Goal: Task Accomplishment & Management: Complete application form

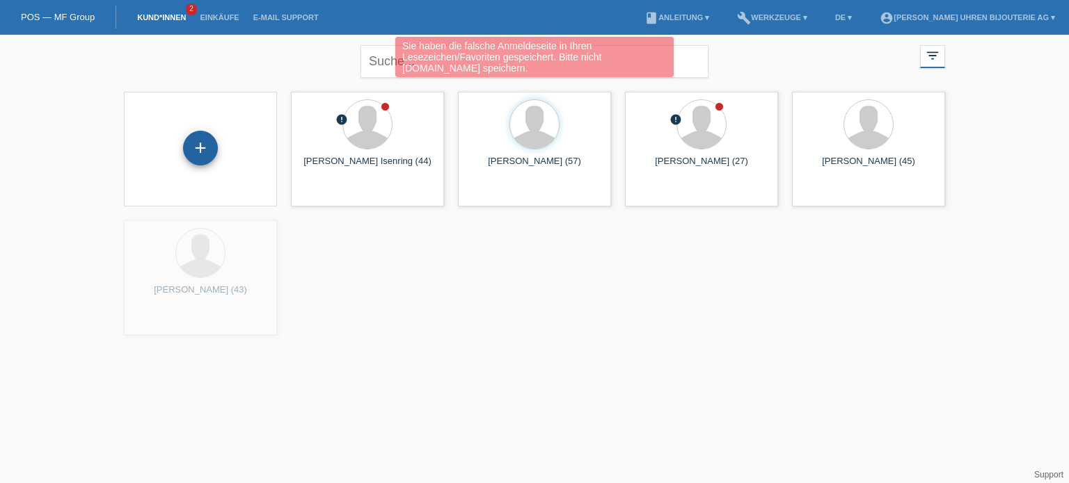
click at [211, 145] on div "+" at bounding box center [200, 148] width 35 height 35
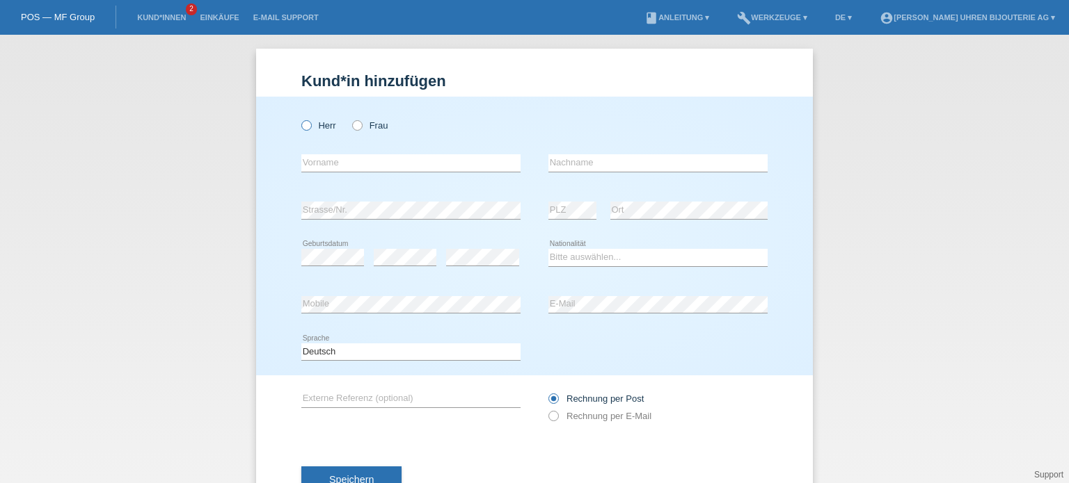
click at [312, 127] on label "Herr" at bounding box center [318, 125] width 35 height 10
click at [310, 127] on input "Herr" at bounding box center [305, 124] width 9 height 9
radio input "true"
click at [324, 167] on input "text" at bounding box center [410, 162] width 219 height 17
type input "Tihomir"
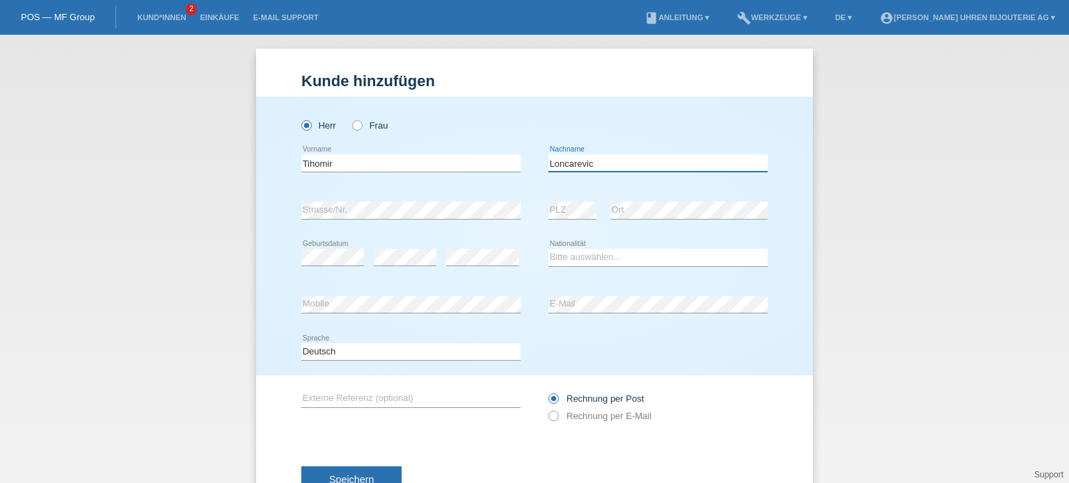
type input "Loncarevic"
click at [587, 262] on select "Bitte auswählen... Schweiz Deutschland Liechtenstein Österreich ------------ Af…" at bounding box center [657, 257] width 219 height 17
select select "CH"
click at [548, 249] on select "Bitte auswählen... Schweiz Deutschland Liechtenstein Österreich ------------ Af…" at bounding box center [657, 257] width 219 height 17
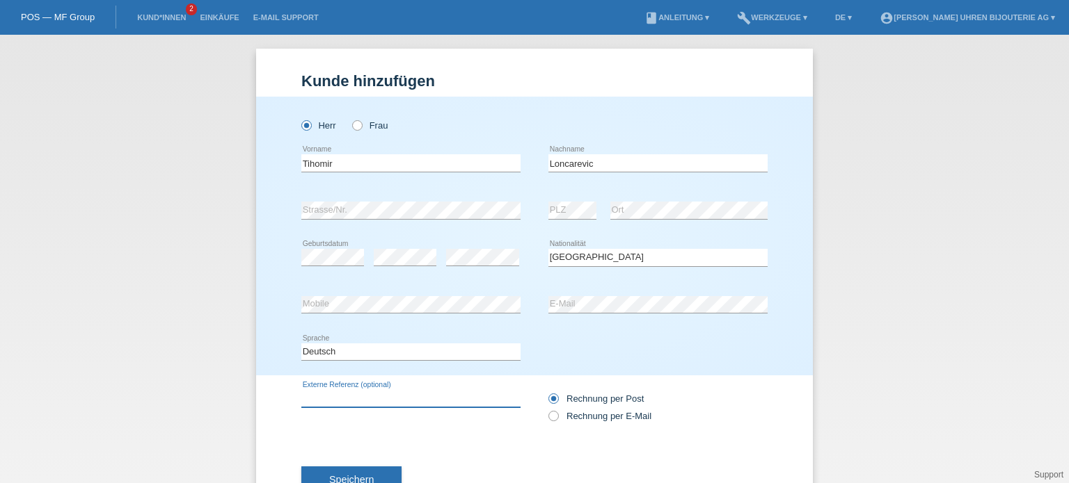
click at [449, 402] on input "text" at bounding box center [410, 398] width 219 height 17
type input "IWC"
click at [551, 411] on input "Rechnung per E-Mail" at bounding box center [552, 419] width 9 height 17
radio input "true"
click at [546, 409] on icon at bounding box center [546, 409] width 0 height 0
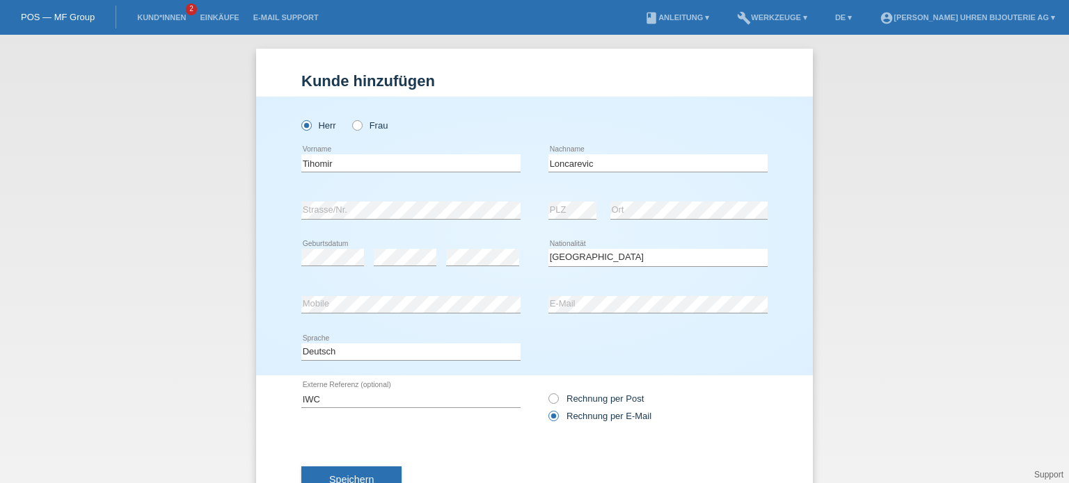
click at [549, 414] on input "Rechnung per E-Mail" at bounding box center [552, 419] width 9 height 17
click at [337, 471] on button "Speichern" at bounding box center [351, 480] width 100 height 26
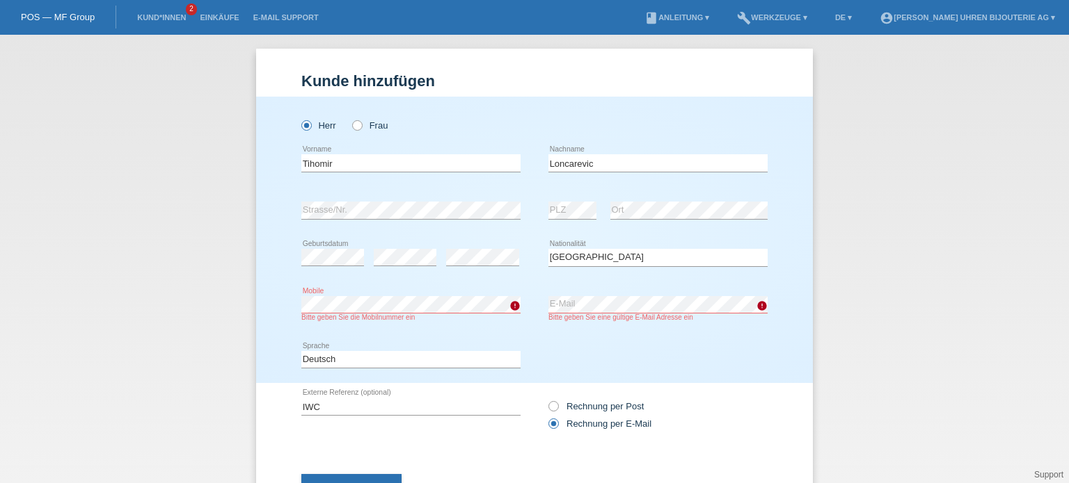
click at [291, 301] on div "Herr Frau Tihomir error Vorname error PLZ" at bounding box center [534, 240] width 557 height 287
click at [517, 298] on div "error Mobile Bitte geben Sie die Mobilnummer ein error E-Mail Bitte geben Sie e…" at bounding box center [534, 309] width 466 height 55
click at [443, 436] on div "IWC error Externe Referenz (optional) Rechnung per Post Rechnung per E-Mail" at bounding box center [534, 415] width 466 height 64
click at [365, 474] on button "Speichern" at bounding box center [351, 487] width 100 height 26
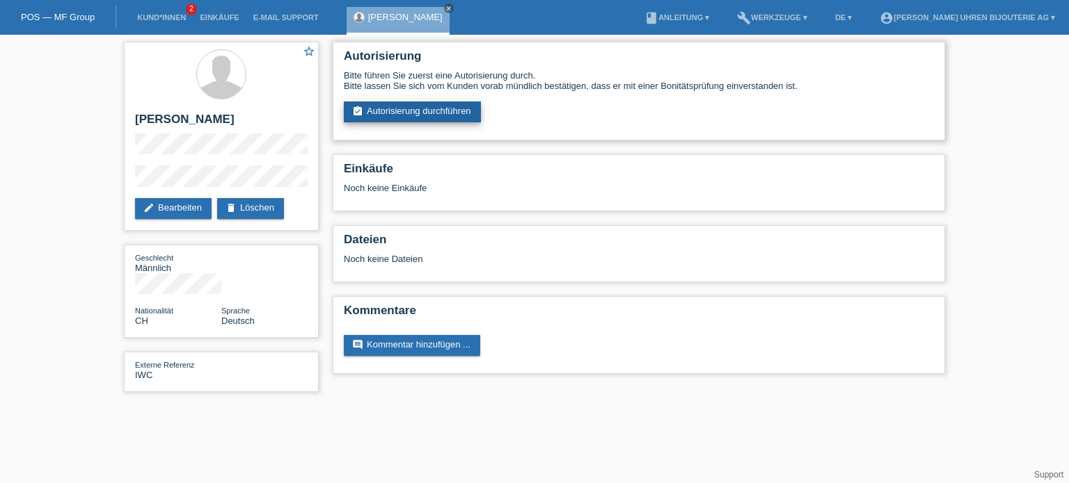
click at [392, 116] on link "assignment_turned_in Autorisierung durchführen" at bounding box center [412, 112] width 137 height 21
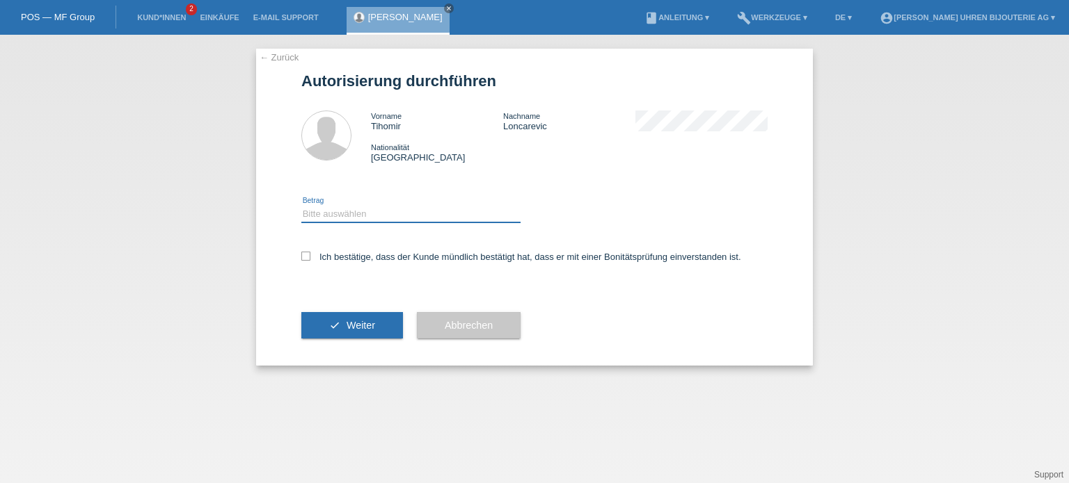
click at [356, 212] on select "Bitte auswählen CHF 1.00 - CHF 499.00 CHF 500.00 - CHF 1'999.00 CHF 2'000.00 - …" at bounding box center [410, 214] width 219 height 17
select select "3"
click at [301, 206] on select "Bitte auswählen CHF 1.00 - CHF 499.00 CHF 500.00 - CHF 1'999.00 CHF 2'000.00 - …" at bounding box center [410, 214] width 219 height 17
click at [296, 258] on div "← Zurück Autorisierung durchführen Vorname Tihomir Nachname Loncarevic National…" at bounding box center [534, 207] width 557 height 317
click at [298, 254] on div "← Zurück Autorisierung durchführen Vorname Tihomir Nachname Loncarevic National…" at bounding box center [534, 207] width 557 height 317
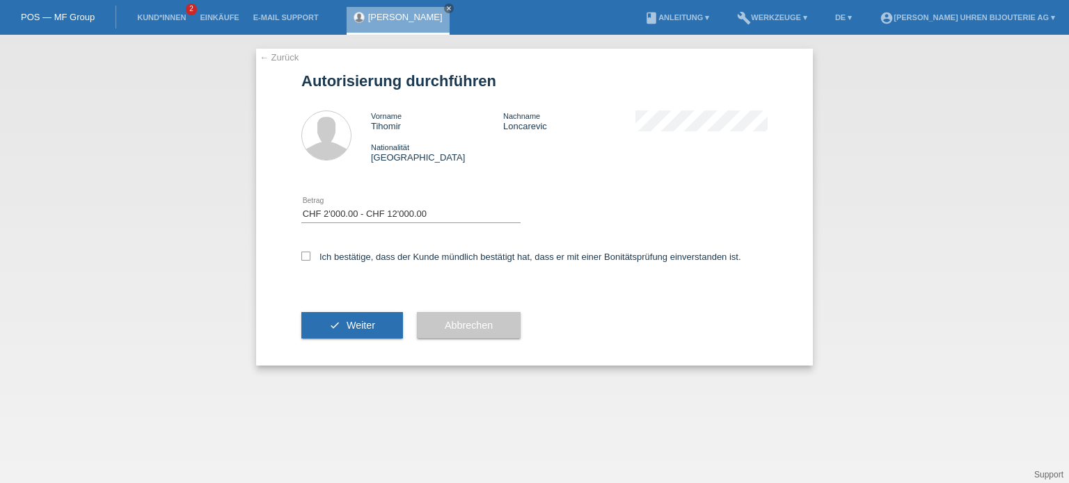
click at [305, 246] on div "Ich bestätige, dass der Kunde mündlich bestätigt hat, dass er mit einer Bonität…" at bounding box center [534, 261] width 466 height 47
click at [301, 253] on icon at bounding box center [305, 256] width 9 height 9
click at [301, 253] on input "Ich bestätige, dass der Kunde mündlich bestätigt hat, dass er mit einer Bonität…" at bounding box center [305, 256] width 9 height 9
checkbox input "true"
click at [348, 328] on span "Weiter" at bounding box center [360, 325] width 29 height 11
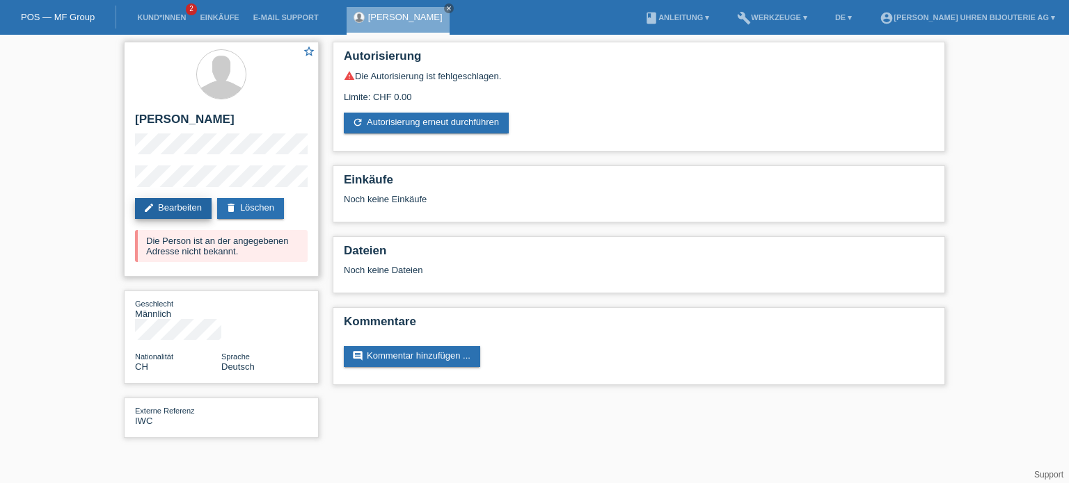
click at [167, 214] on link "edit Bearbeiten" at bounding box center [173, 208] width 77 height 21
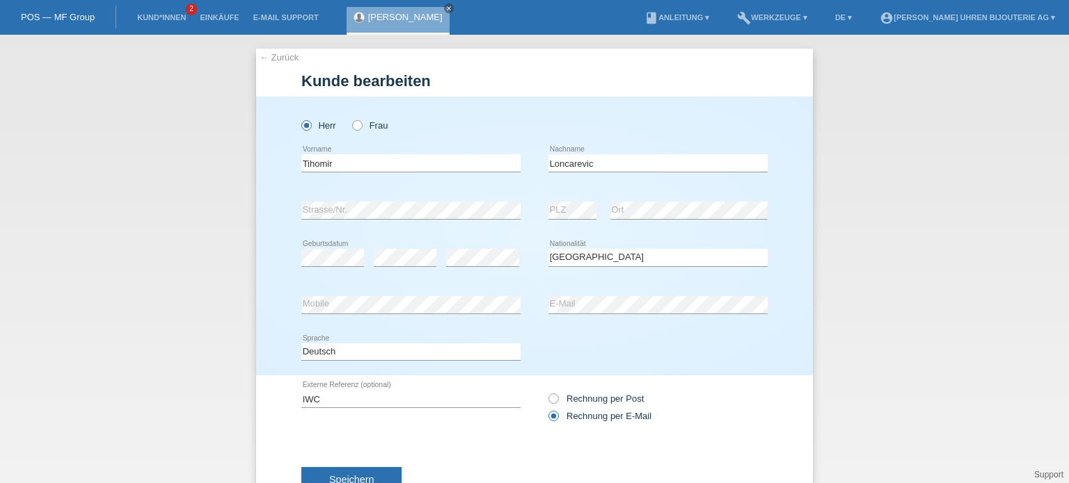
select select "CH"
click at [408, 199] on div "error Strasse/Nr." at bounding box center [410, 210] width 219 height 47
click at [702, 376] on div "Rechnung per Post Rechnung per E-Mail" at bounding box center [657, 408] width 219 height 64
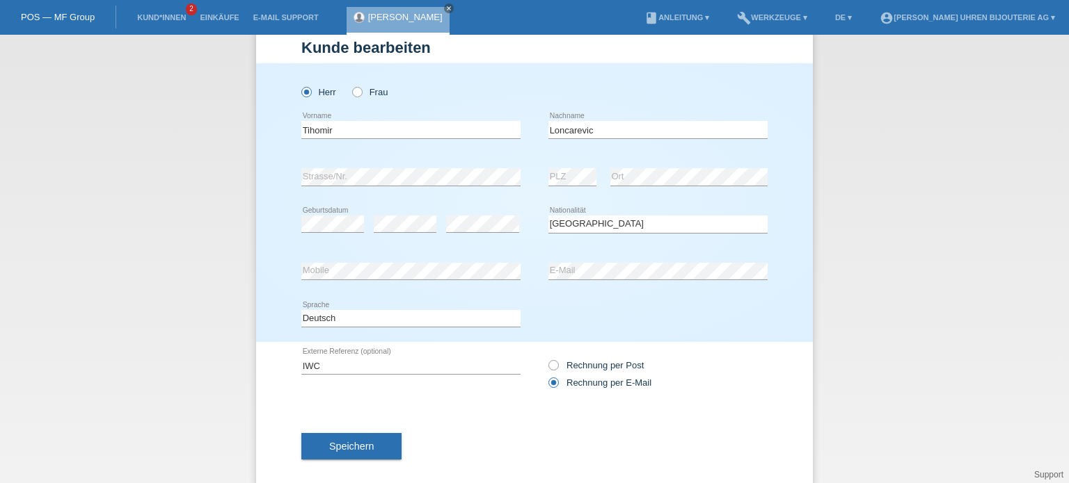
scroll to position [50, 0]
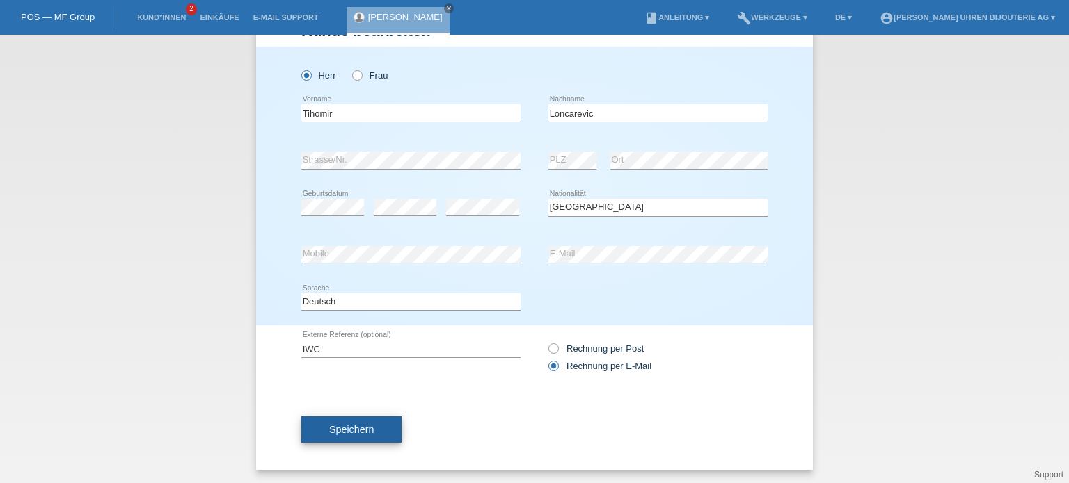
click at [356, 438] on button "Speichern" at bounding box center [351, 430] width 100 height 26
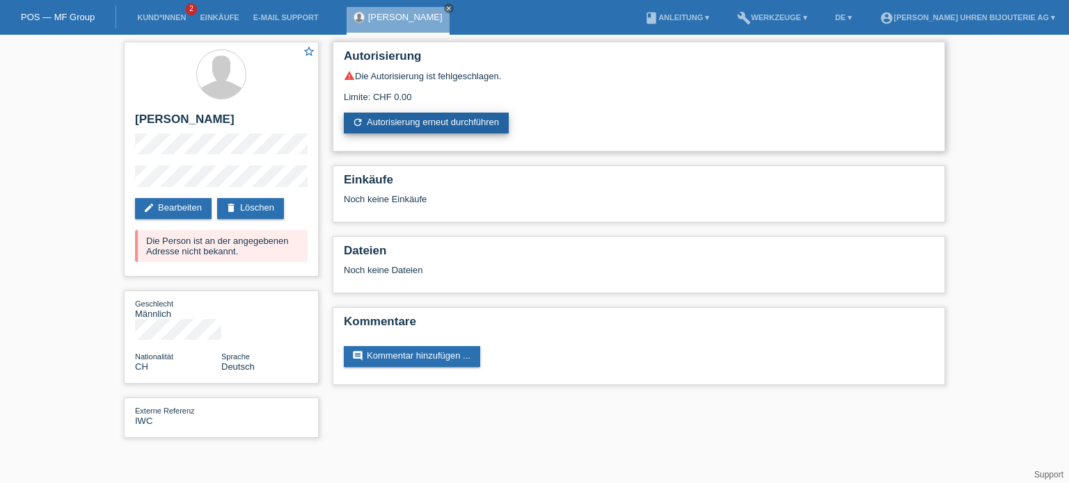
click at [476, 125] on link "refresh Autorisierung erneut durchführen" at bounding box center [426, 123] width 165 height 21
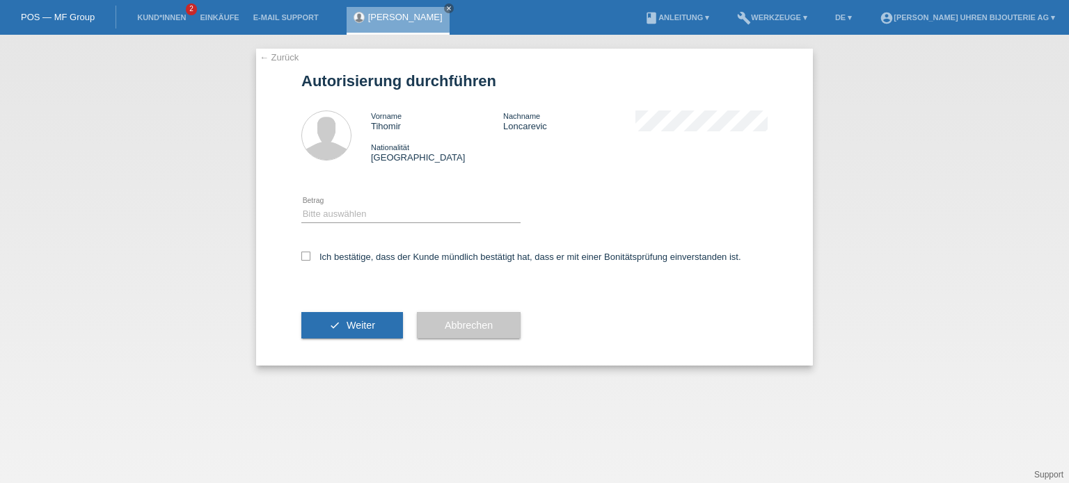
click at [398, 227] on div "Bitte auswählen CHF 1.00 - CHF 499.00 CHF 500.00 - CHF 1'999.00 CHF 2'000.00 - …" at bounding box center [410, 214] width 219 height 47
click at [399, 218] on select "Bitte auswählen CHF 1.00 - CHF 499.00 CHF 500.00 - CHF 1'999.00 CHF 2'000.00 - …" at bounding box center [410, 214] width 219 height 17
select select "3"
click at [301, 206] on select "Bitte auswählen CHF 1.00 - CHF 499.00 CHF 500.00 - CHF 1'999.00 CHF 2'000.00 - …" at bounding box center [410, 214] width 219 height 17
click at [312, 257] on label "Ich bestätige, dass der Kunde mündlich bestätigt hat, dass er mit einer Bonität…" at bounding box center [521, 257] width 440 height 10
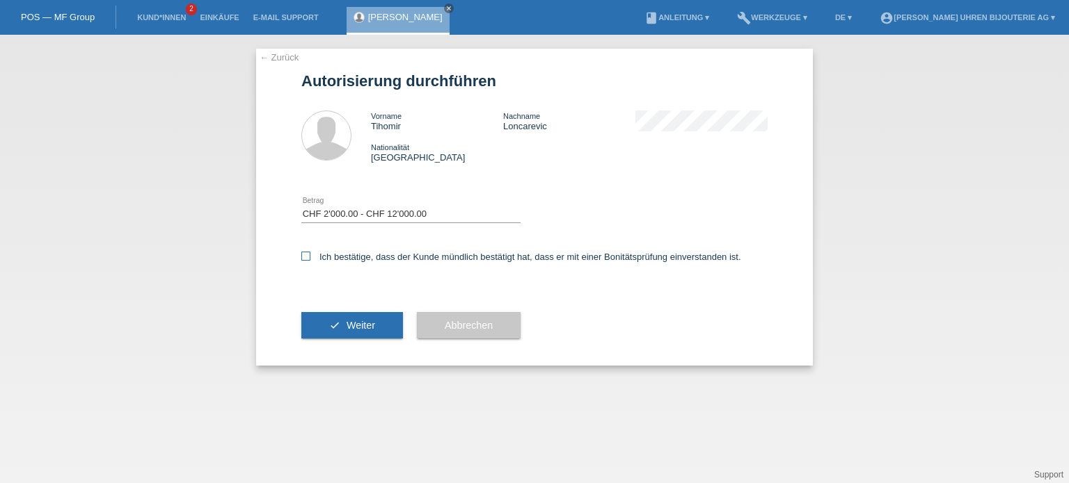
click at [310, 257] on input "Ich bestätige, dass der Kunde mündlich bestätigt hat, dass er mit einer Bonität…" at bounding box center [305, 256] width 9 height 9
checkbox input "true"
click at [354, 320] on span "Weiter" at bounding box center [360, 325] width 29 height 11
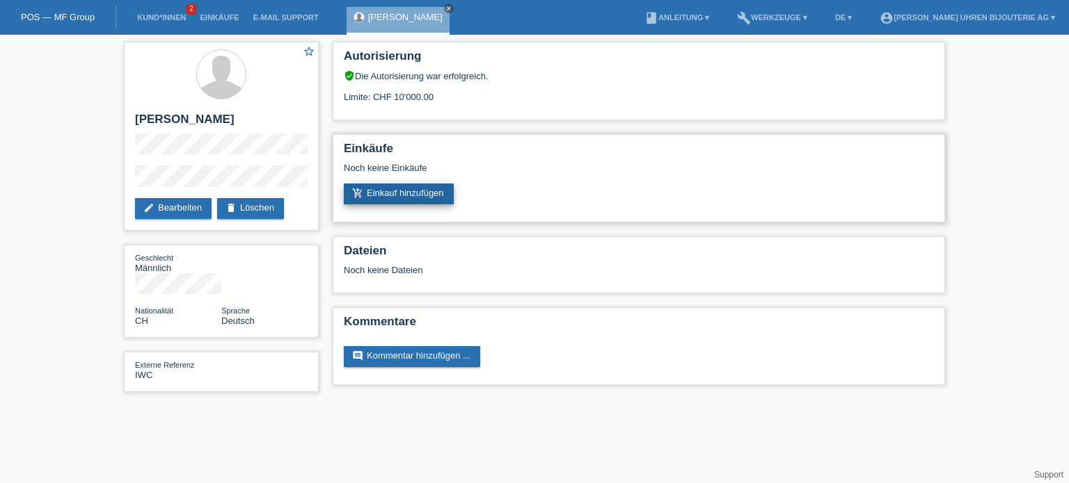
click at [385, 191] on link "add_shopping_cart Einkauf hinzufügen" at bounding box center [399, 194] width 110 height 21
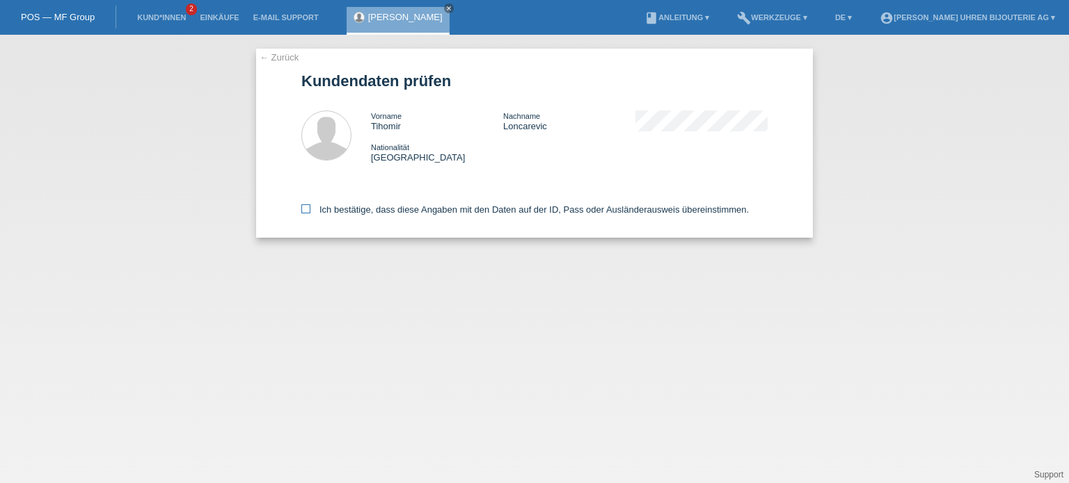
click at [314, 205] on label "Ich bestätige, dass diese Angaben mit den Daten auf der ID, Pass oder Ausländer…" at bounding box center [524, 210] width 447 height 10
click at [310, 205] on input "Ich bestätige, dass diese Angaben mit den Daten auf der ID, Pass oder Ausländer…" at bounding box center [305, 209] width 9 height 9
checkbox input "true"
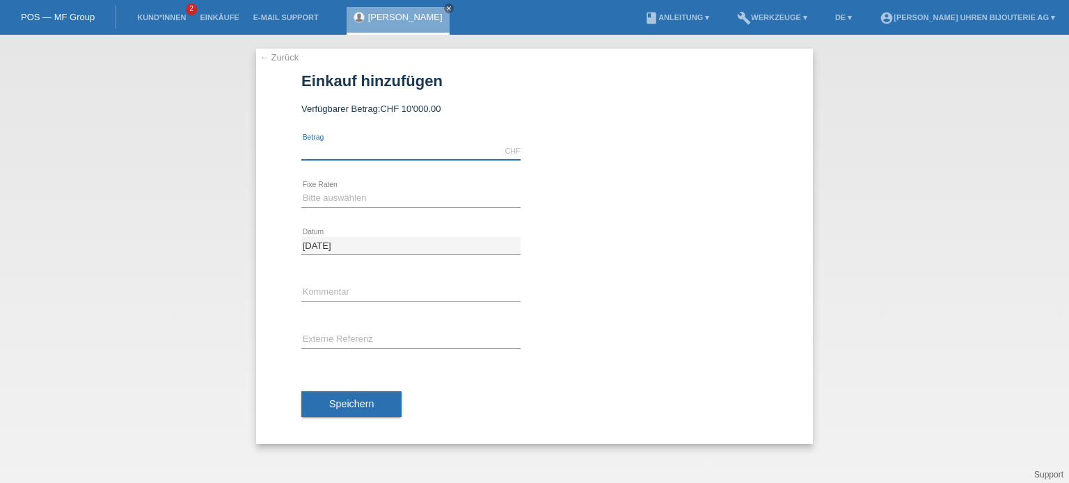
click at [339, 152] on input "text" at bounding box center [410, 151] width 219 height 17
type input "10000.00"
click at [320, 200] on select "Bitte auswählen 6 Raten 12 Raten 18 Raten 24 Raten" at bounding box center [410, 198] width 219 height 17
select select "541"
click at [301, 190] on select "Bitte auswählen 6 Raten 12 Raten 18 Raten 24 Raten" at bounding box center [410, 198] width 219 height 17
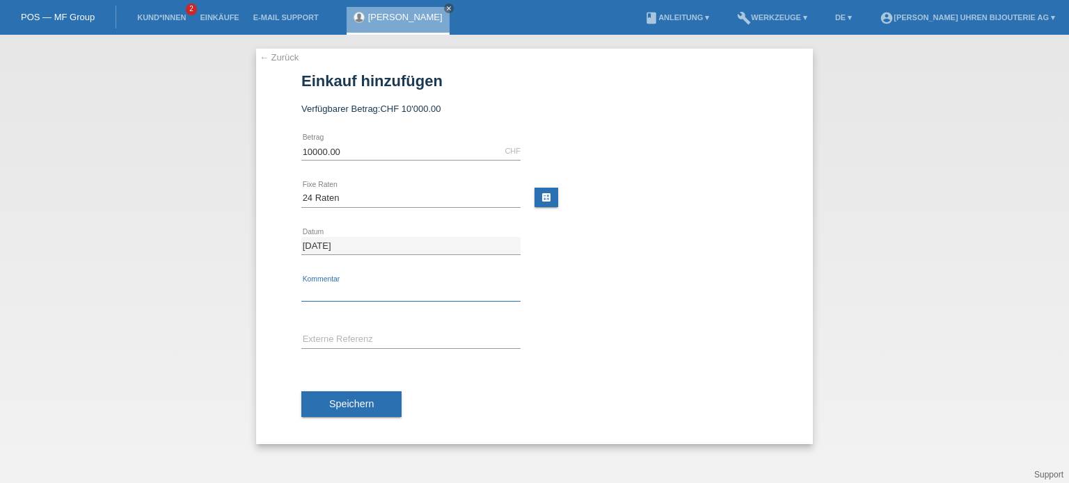
click at [323, 290] on input "text" at bounding box center [410, 293] width 219 height 17
type input "BG"
click at [330, 342] on input "text" at bounding box center [410, 340] width 219 height 17
type input "IW458601/IW328205"
click at [359, 407] on span "Speichern" at bounding box center [351, 404] width 45 height 11
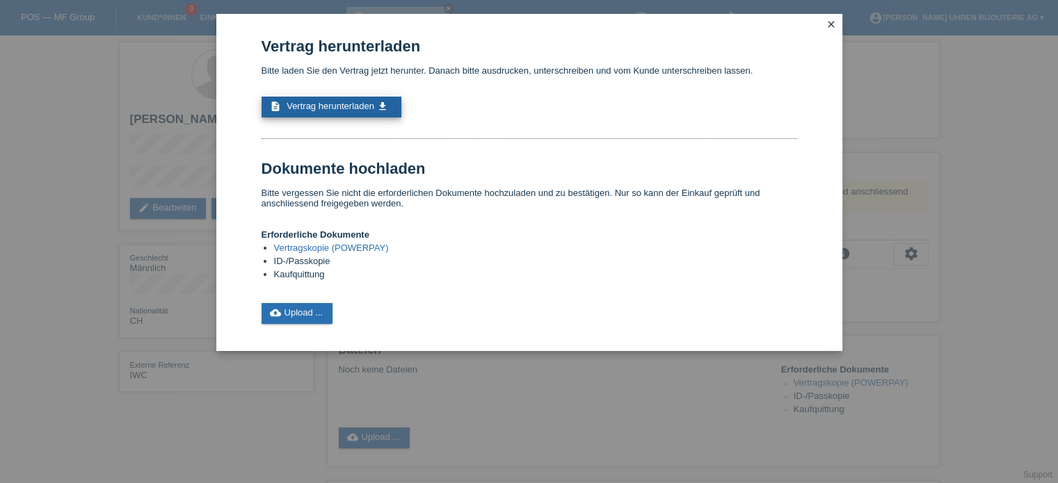
click at [341, 110] on span "Vertrag herunterladen" at bounding box center [331, 106] width 88 height 10
